Goal: Transaction & Acquisition: Purchase product/service

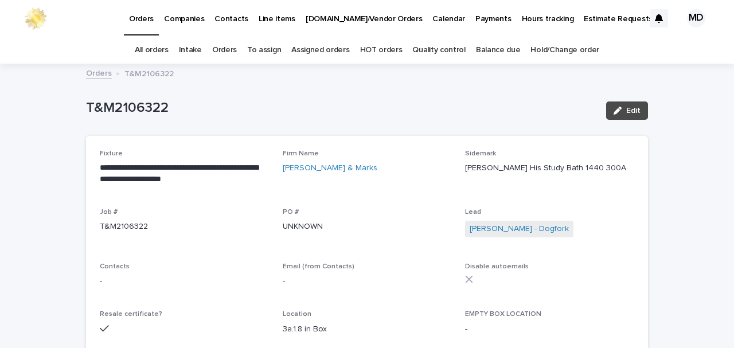
click at [220, 18] on p "Contacts" at bounding box center [231, 12] width 34 height 24
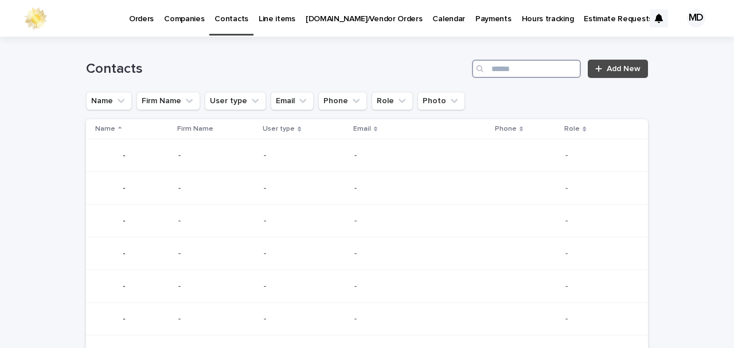
click at [561, 64] on input "Search" at bounding box center [526, 69] width 109 height 18
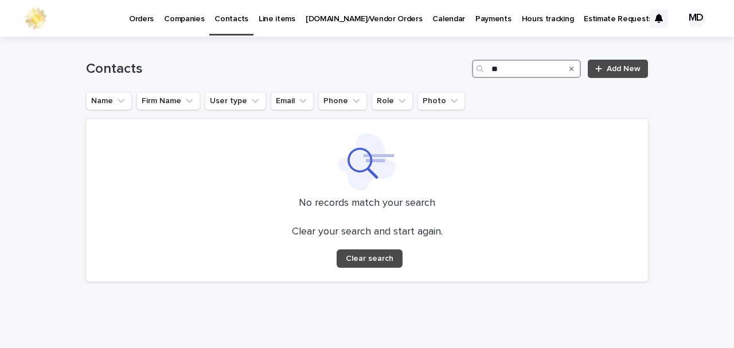
type input "*"
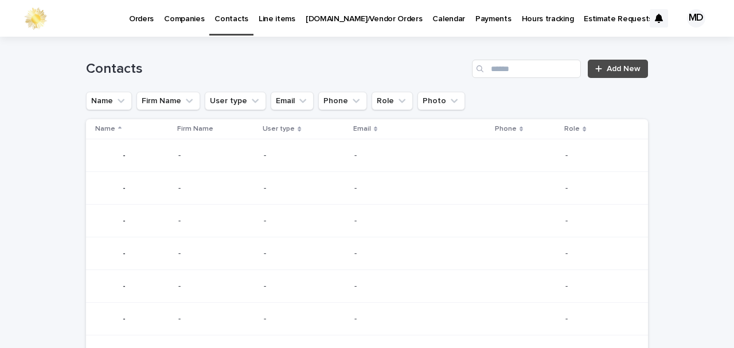
click at [183, 19] on p "Companies" at bounding box center [184, 12] width 40 height 24
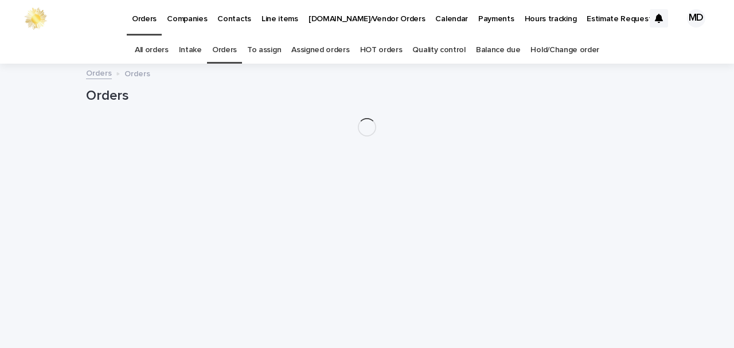
click at [233, 50] on link "Orders" at bounding box center [224, 50] width 25 height 27
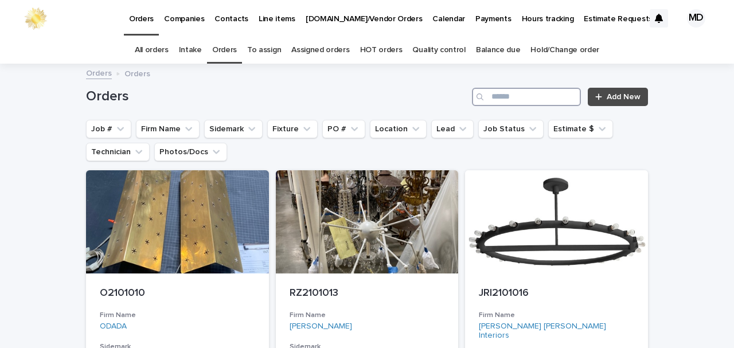
click at [491, 93] on input "Search" at bounding box center [526, 97] width 109 height 18
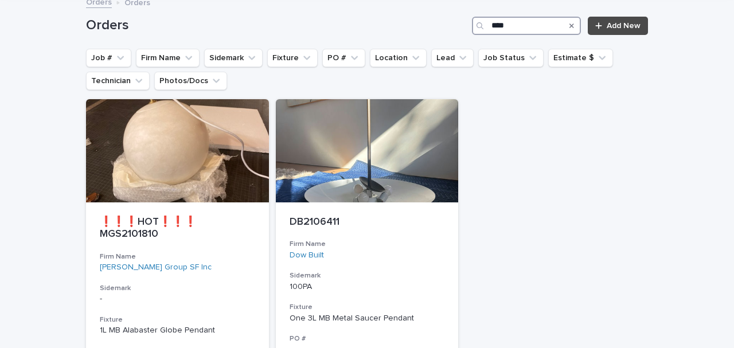
scroll to position [76, 0]
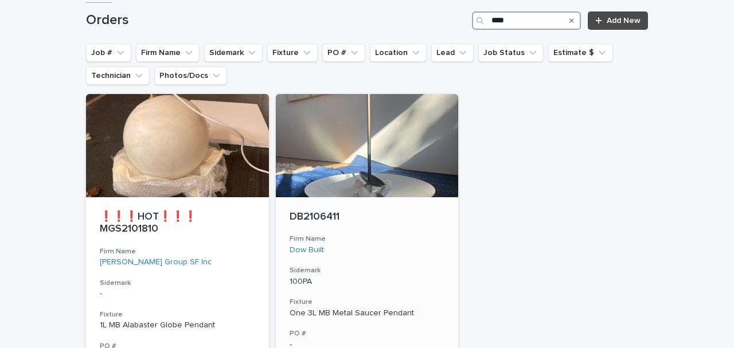
type input "****"
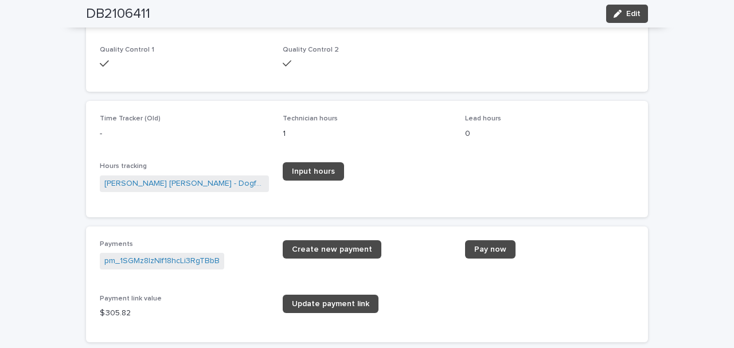
scroll to position [1528, 0]
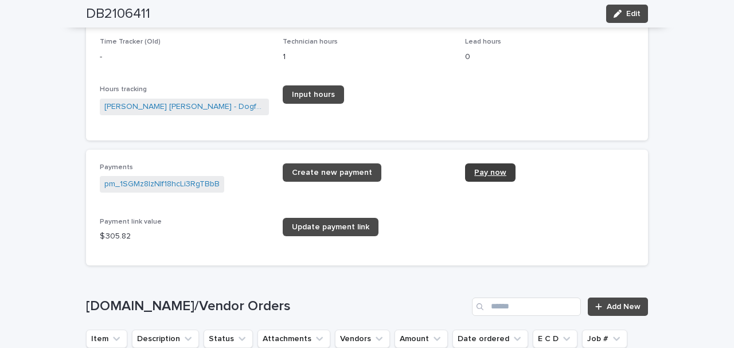
click at [468, 163] on link "Pay now" at bounding box center [490, 172] width 50 height 18
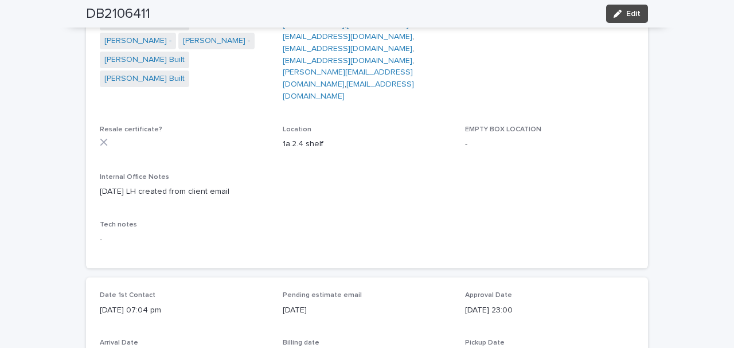
scroll to position [229, 0]
